Goal: Information Seeking & Learning: Learn about a topic

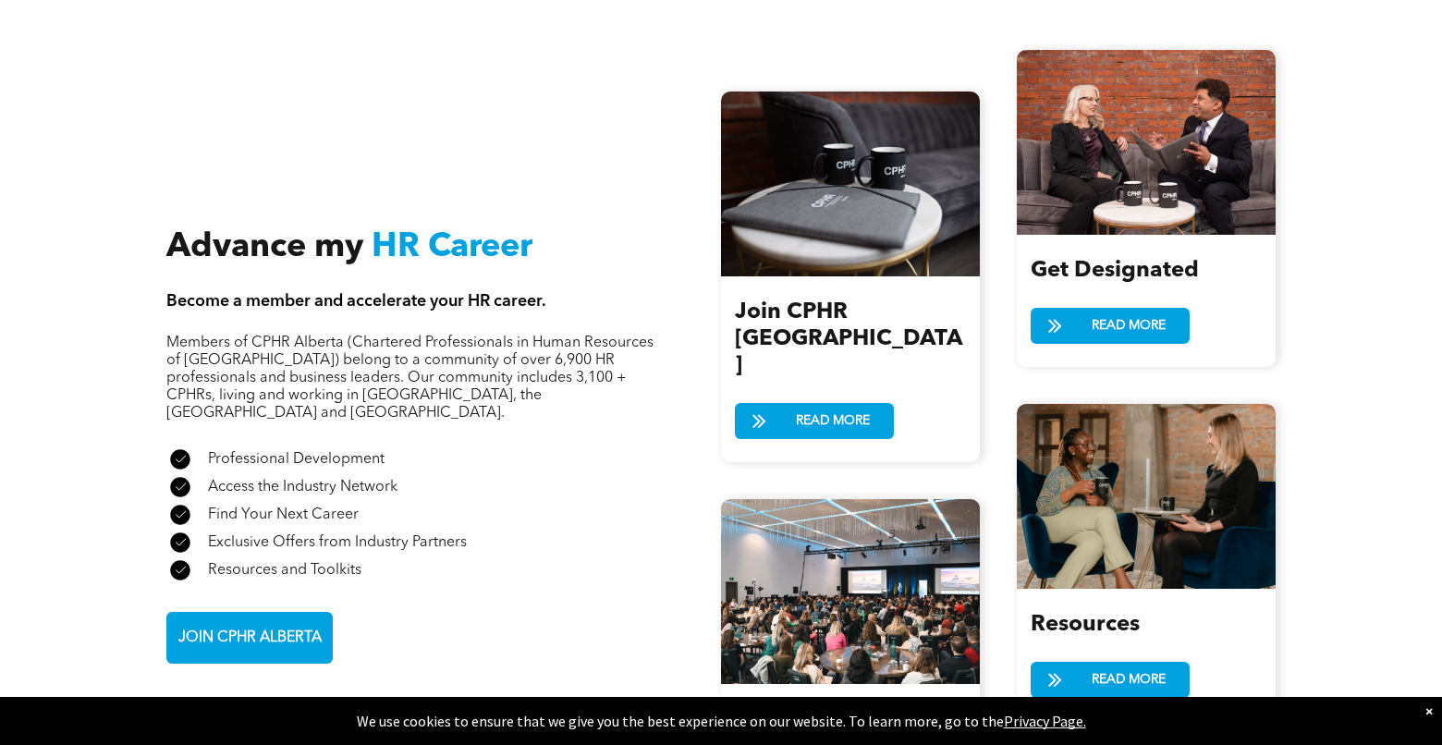
scroll to position [1941, 0]
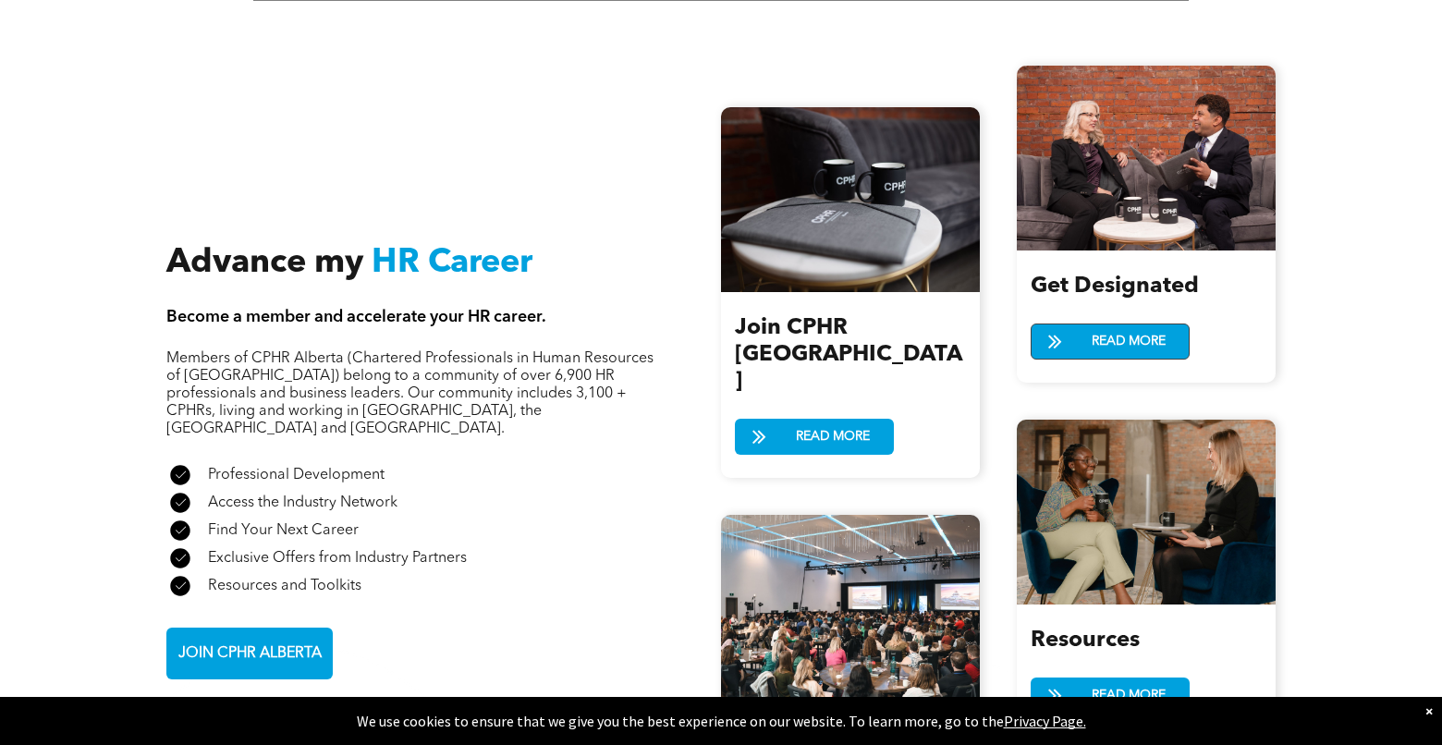
click at [1120, 324] on span "READ MORE" at bounding box center [1128, 341] width 87 height 34
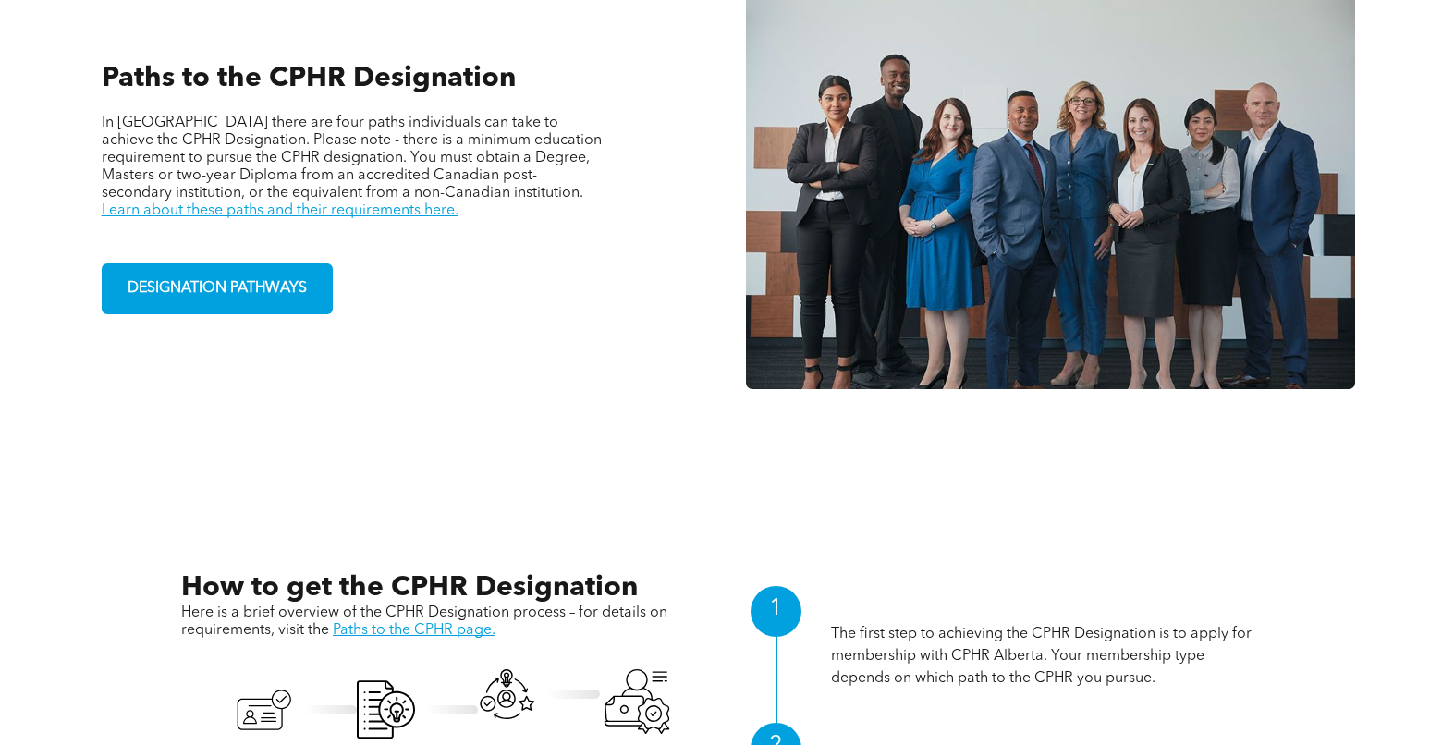
scroll to position [1387, 0]
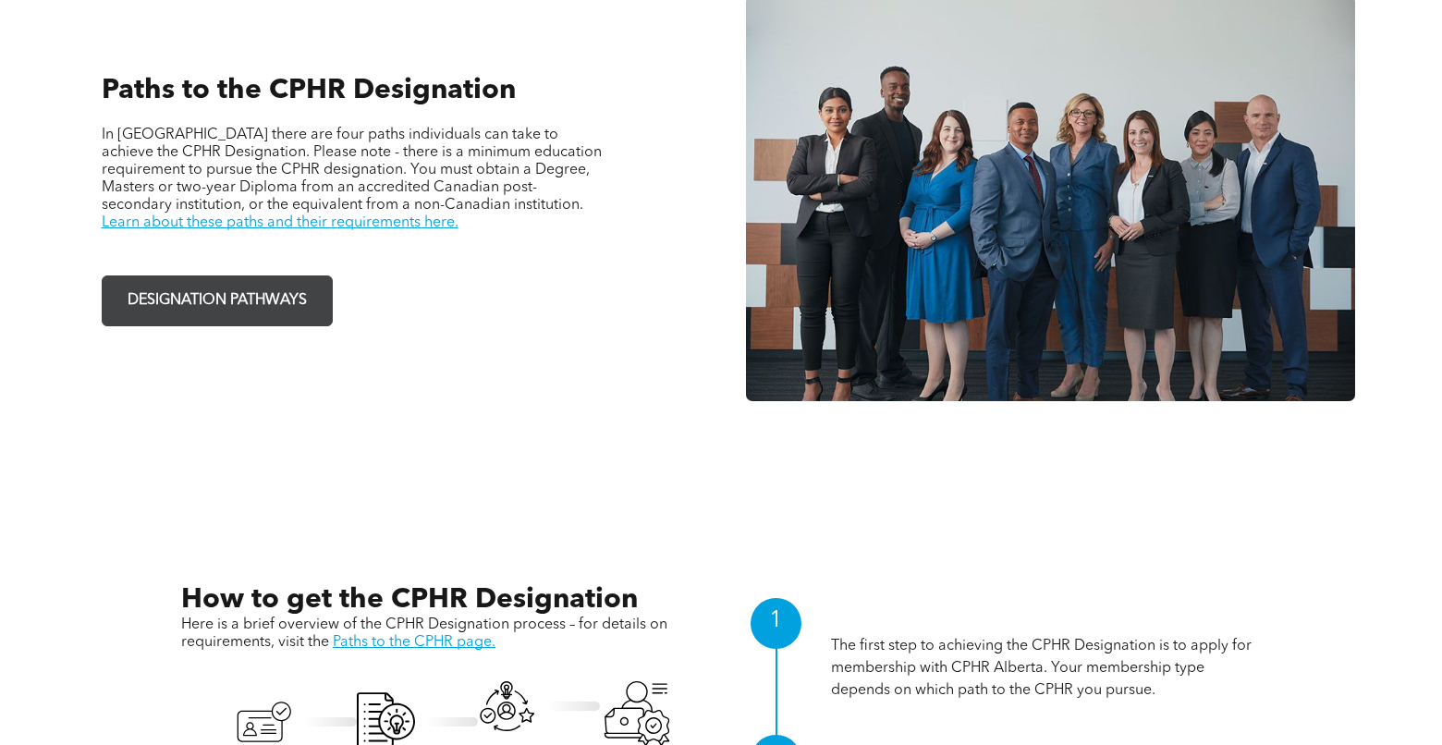
click at [225, 288] on span "DESIGNATION PATHWAYS" at bounding box center [217, 301] width 192 height 36
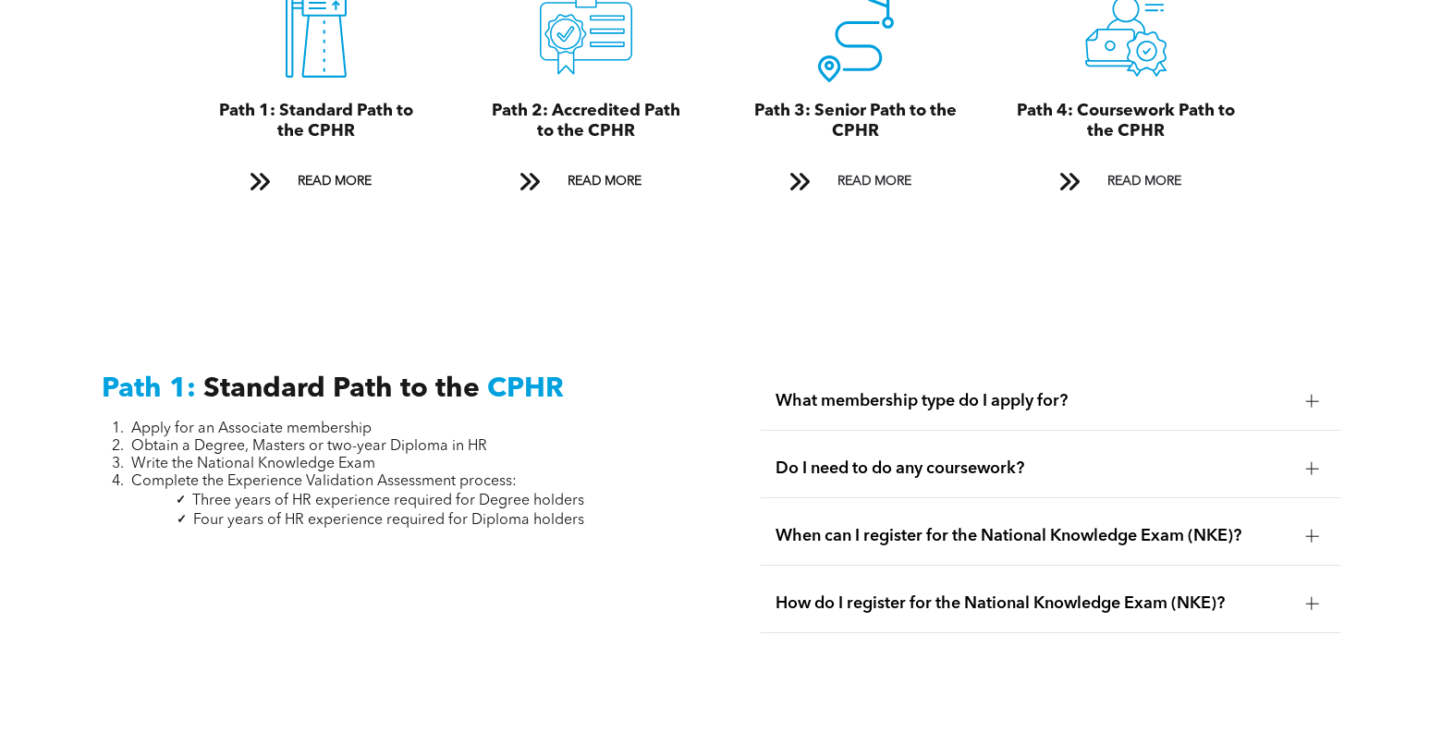
scroll to position [2311, 0]
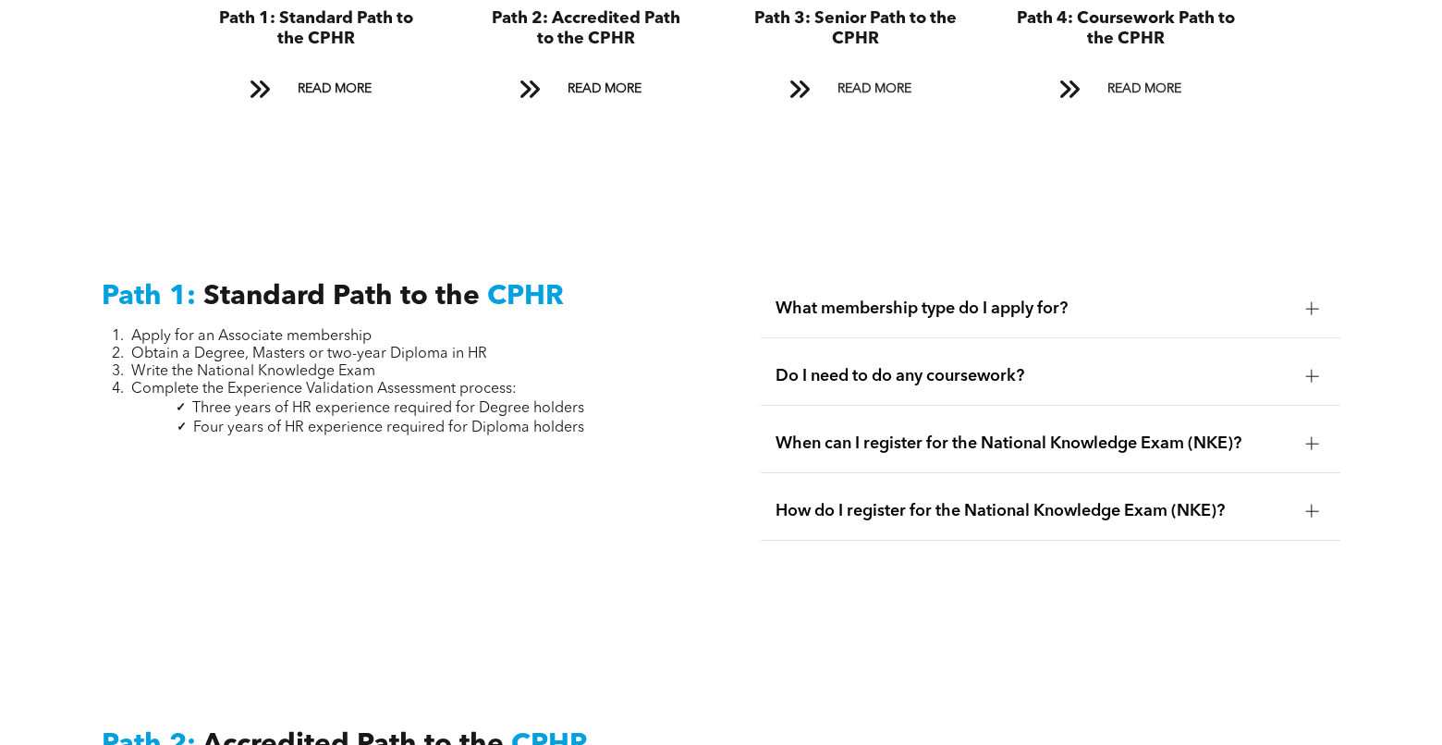
click at [1309, 302] on div at bounding box center [1311, 308] width 13 height 13
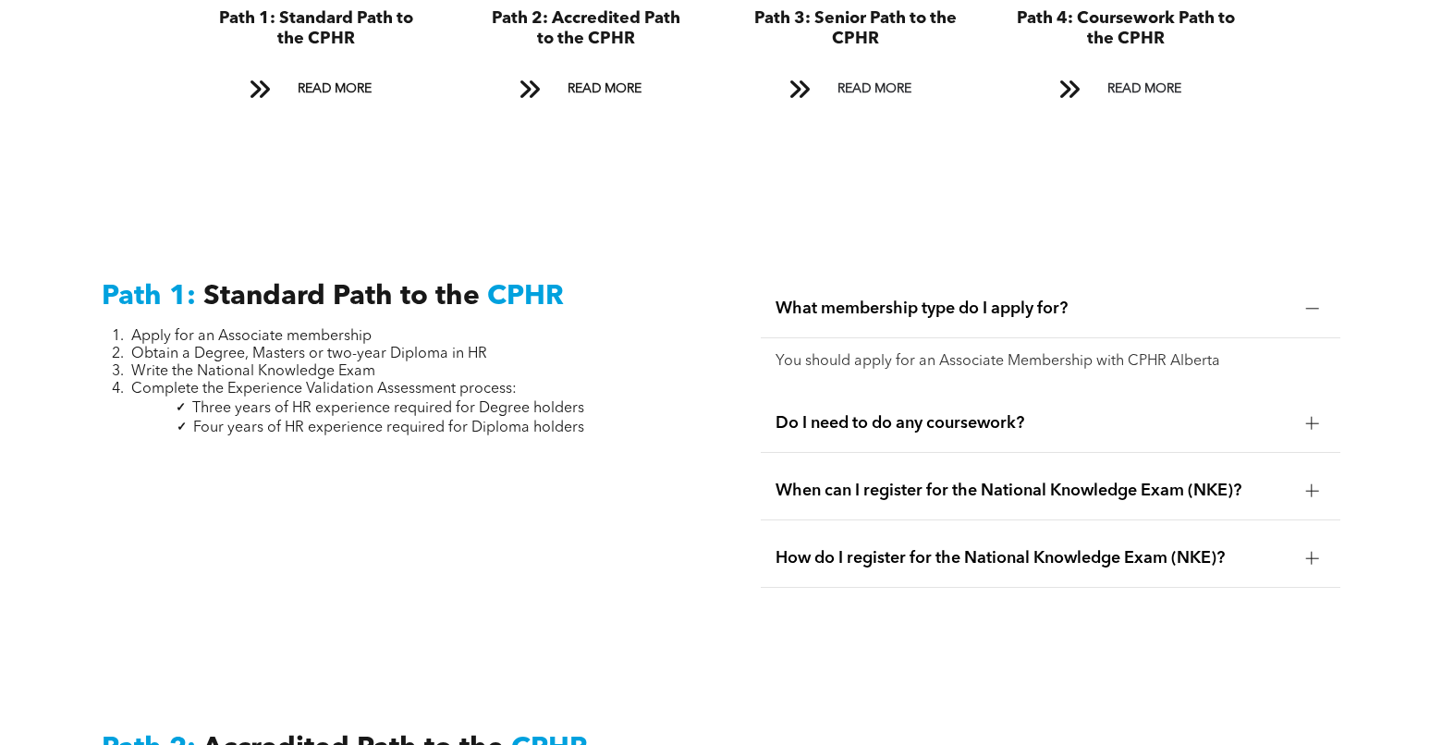
click at [1309, 302] on div at bounding box center [1311, 308] width 13 height 13
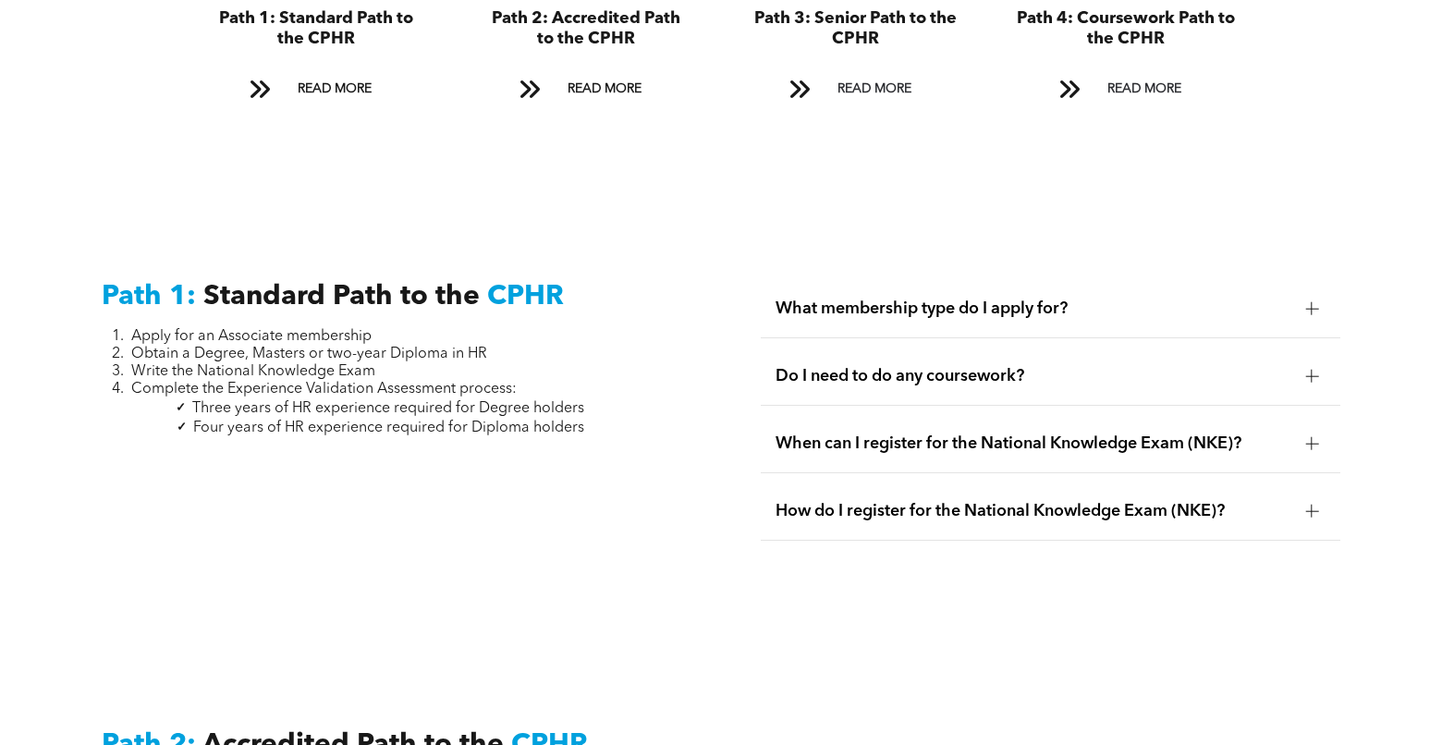
click at [1312, 437] on div at bounding box center [1312, 443] width 1 height 13
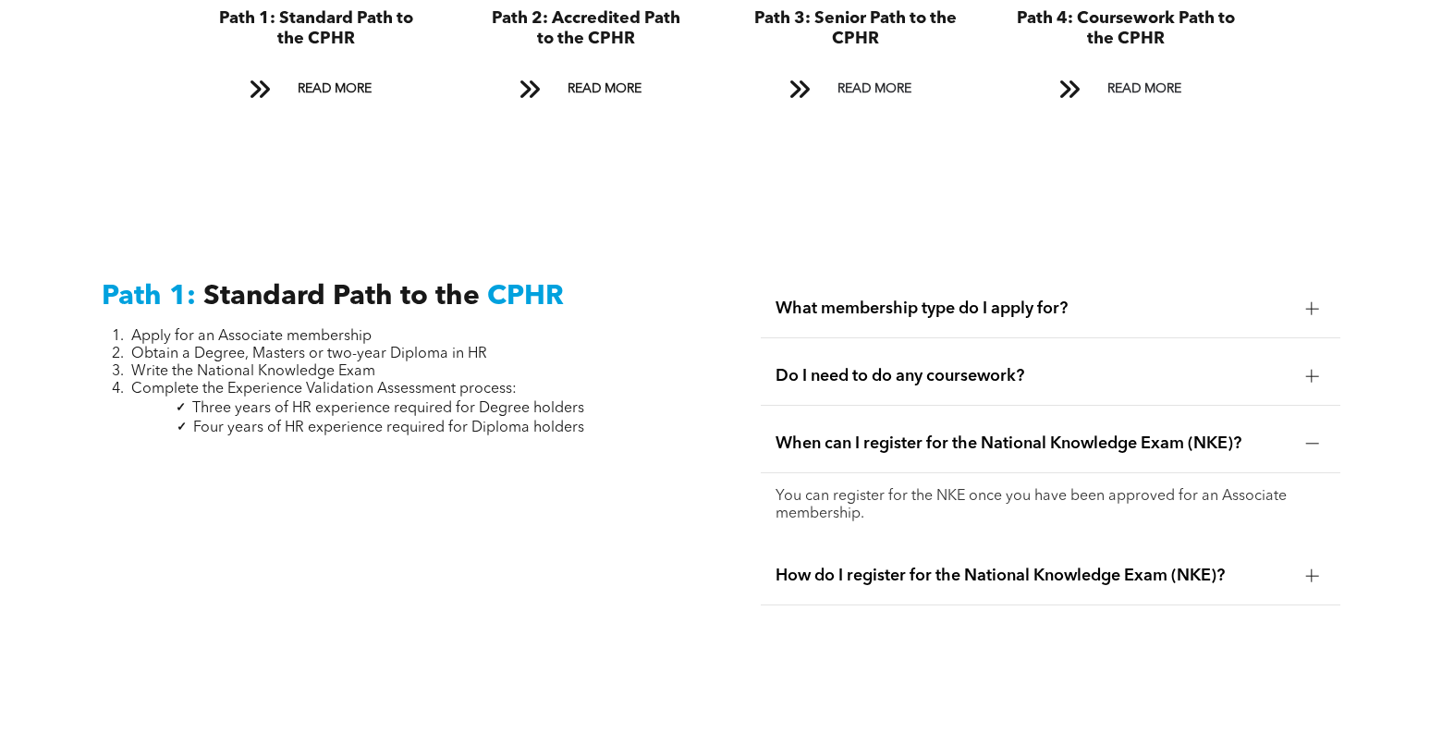
click at [1312, 437] on div at bounding box center [1312, 443] width 1 height 13
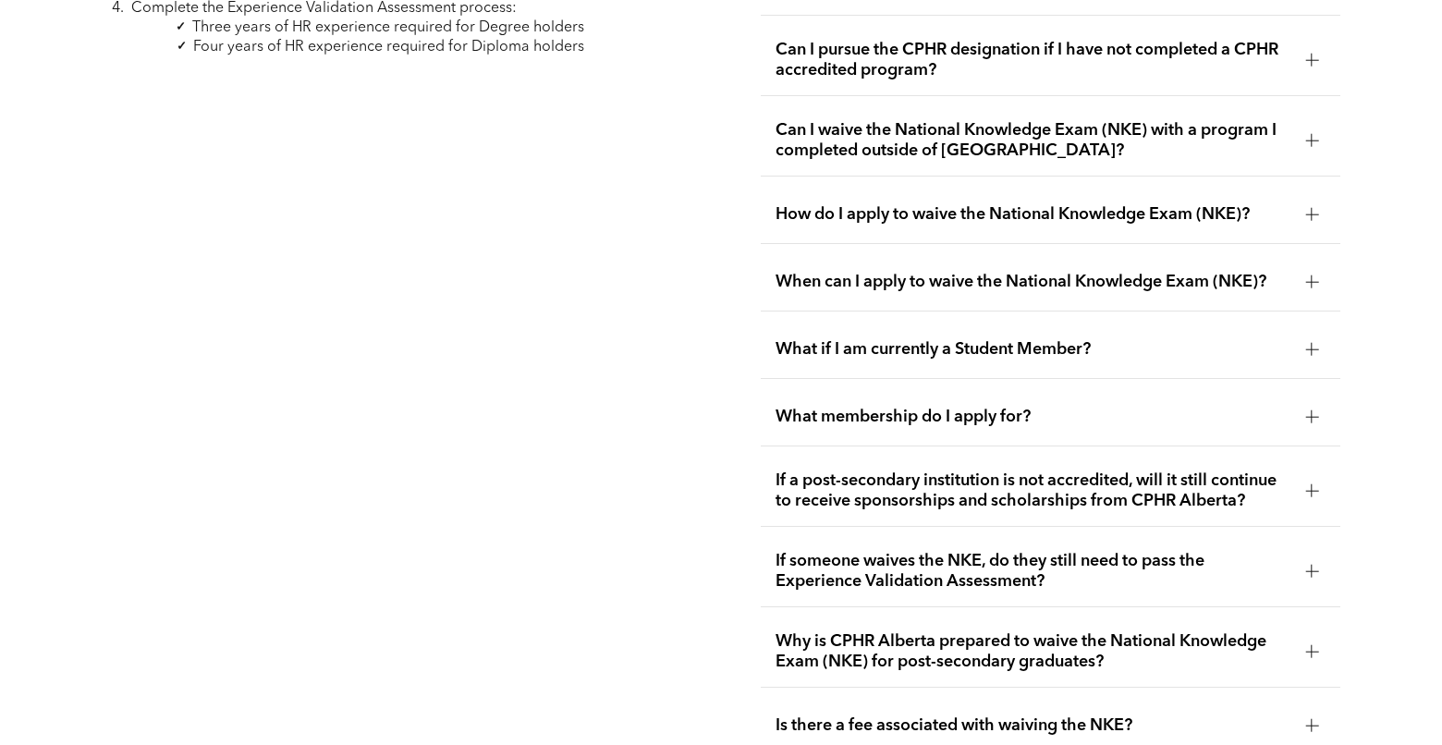
scroll to position [3143, 0]
